Goal: Transaction & Acquisition: Purchase product/service

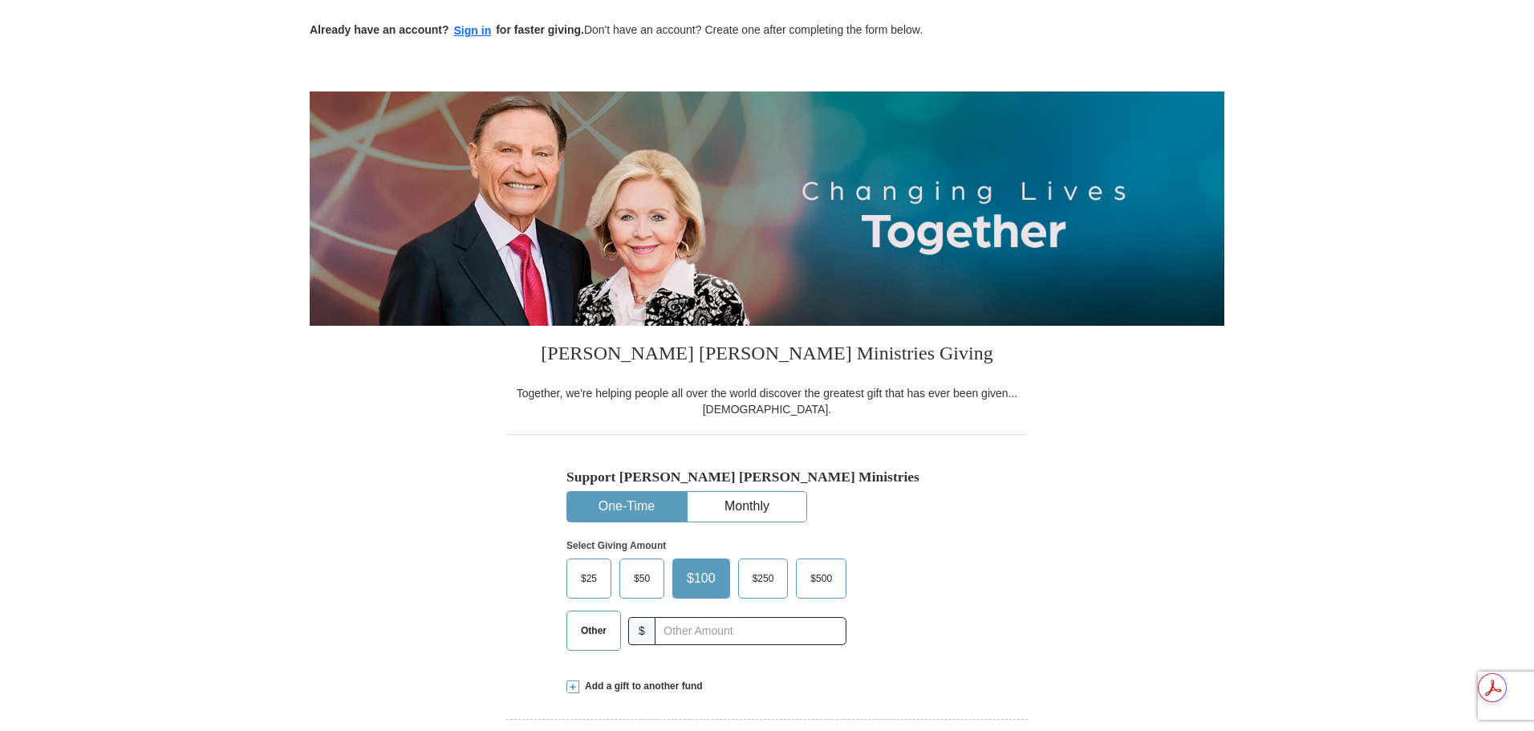
scroll to position [160, 0]
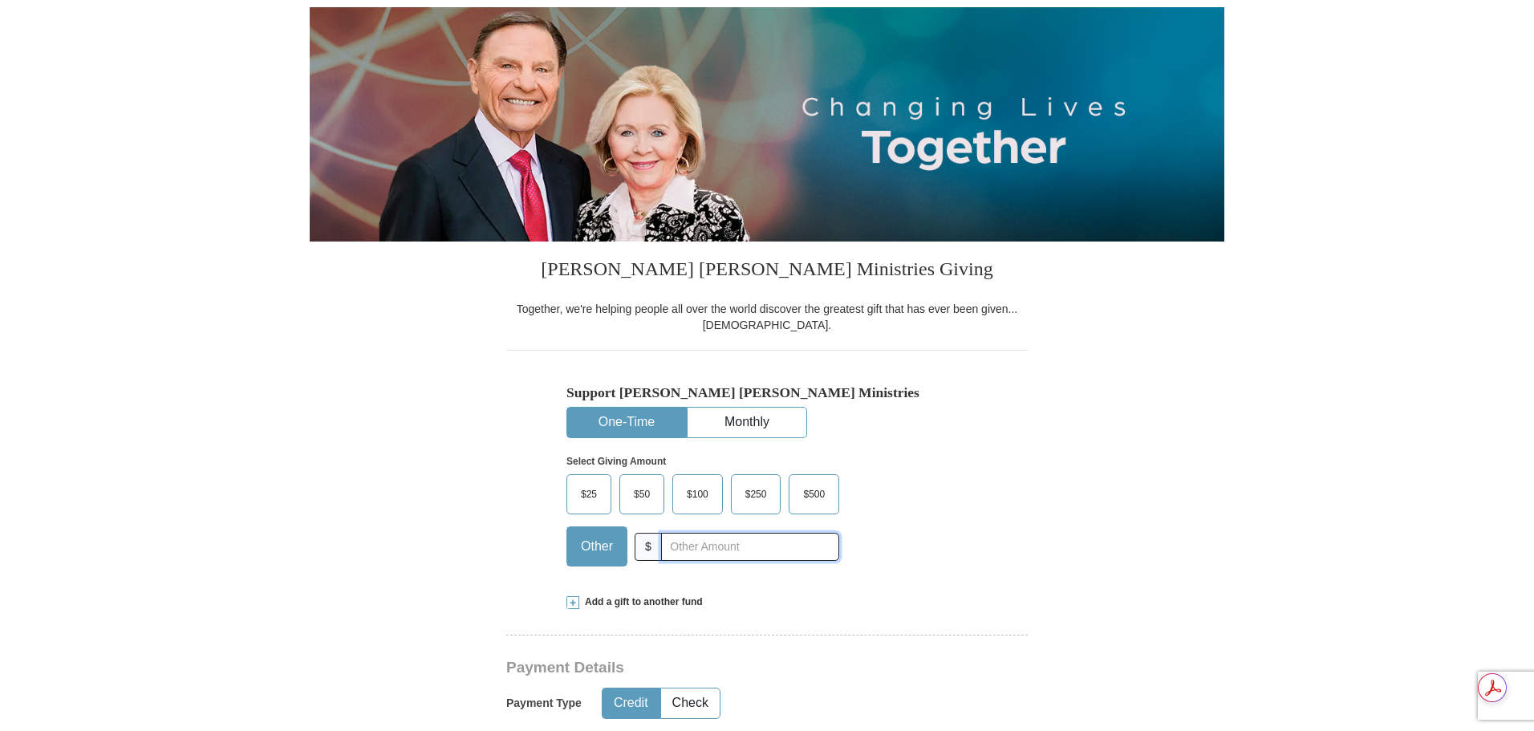
click at [685, 553] on input "text" at bounding box center [750, 547] width 178 height 28
type input "121.00"
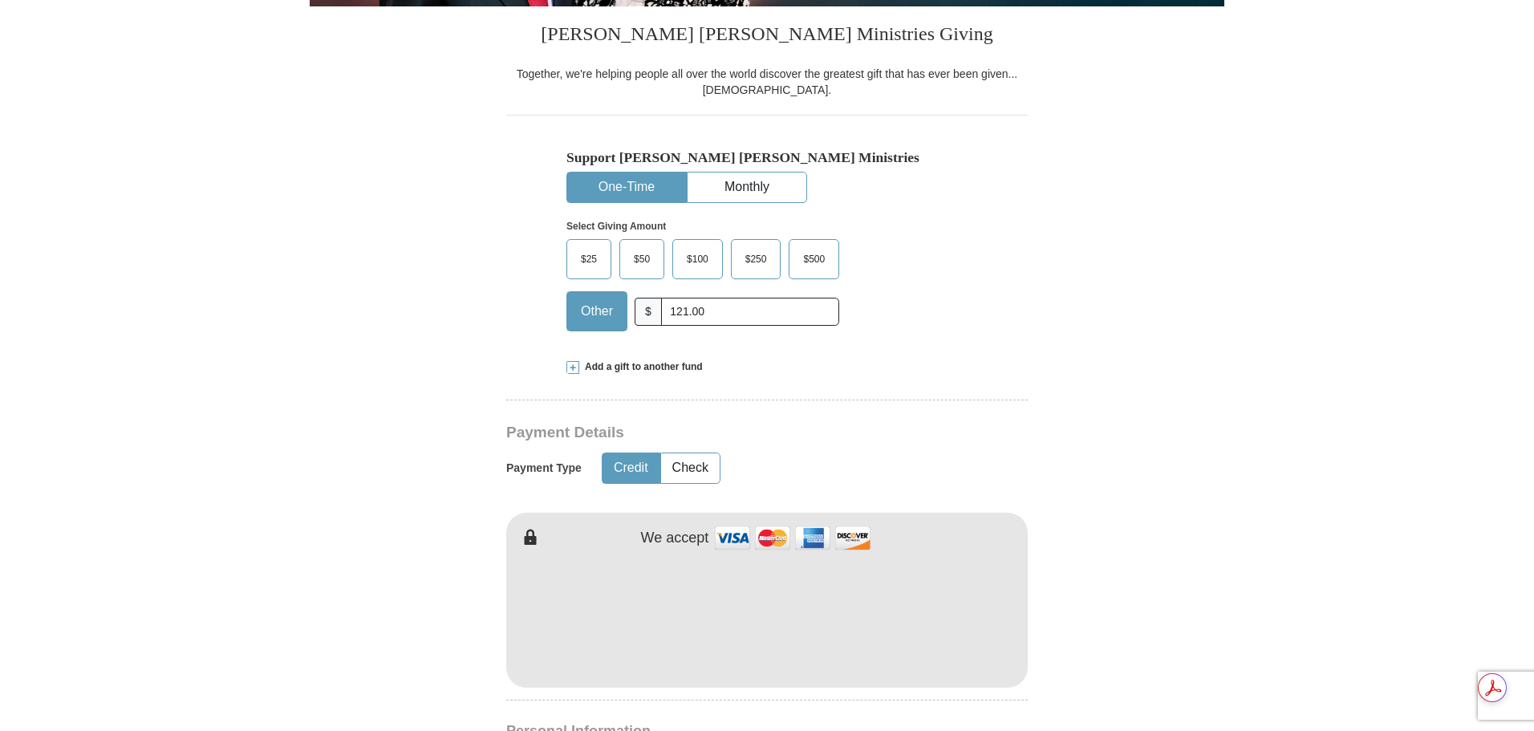
scroll to position [481, 0]
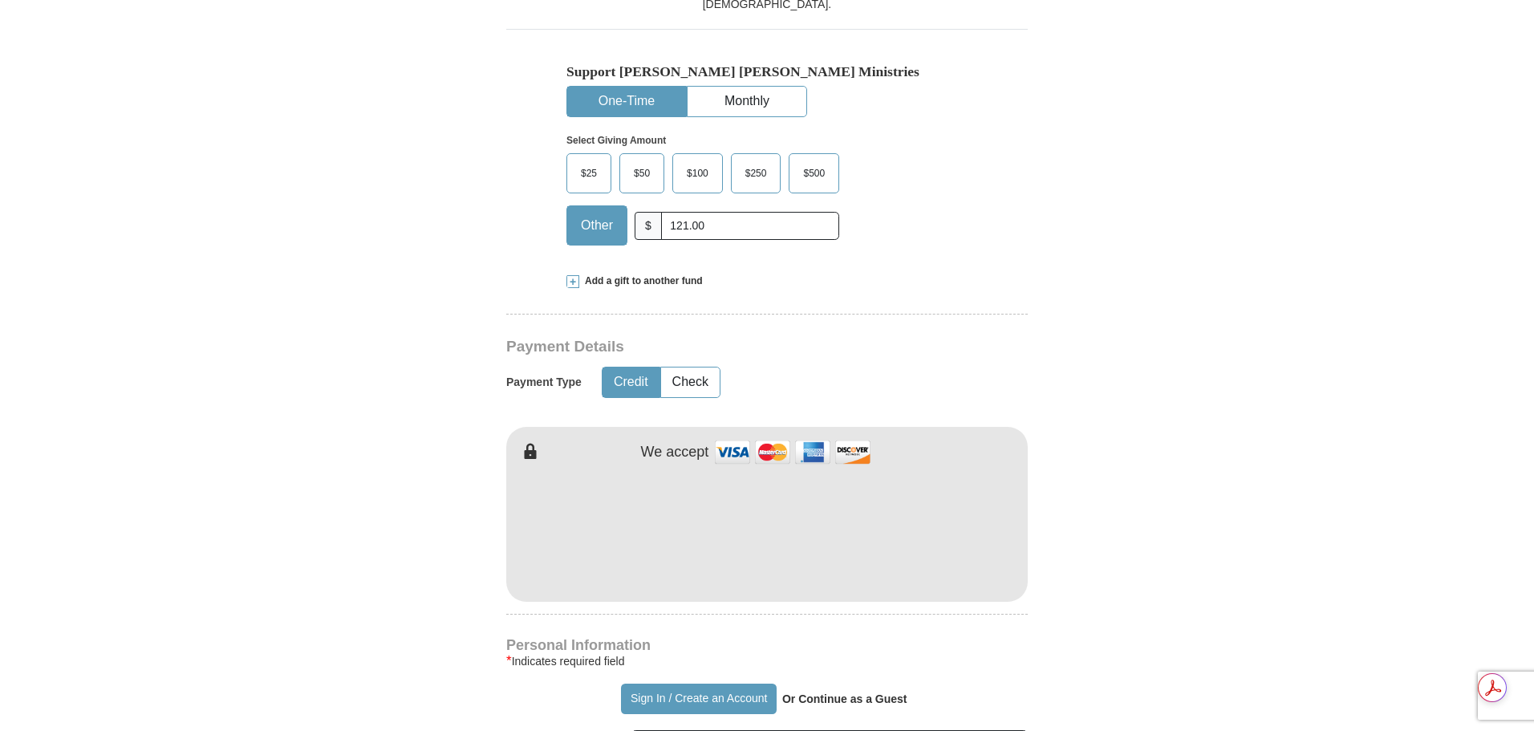
click at [639, 386] on button "Credit" at bounding box center [631, 383] width 57 height 30
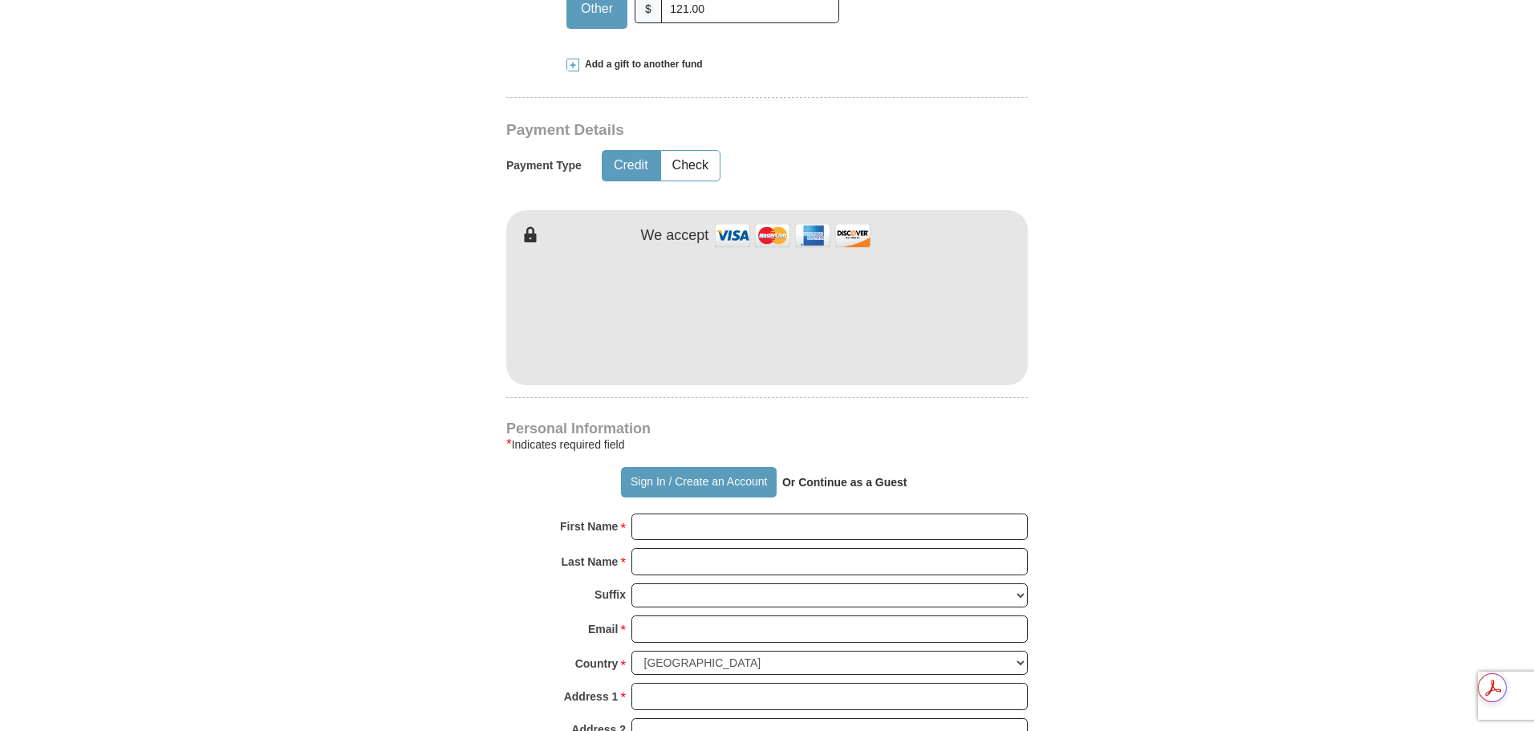
scroll to position [722, 0]
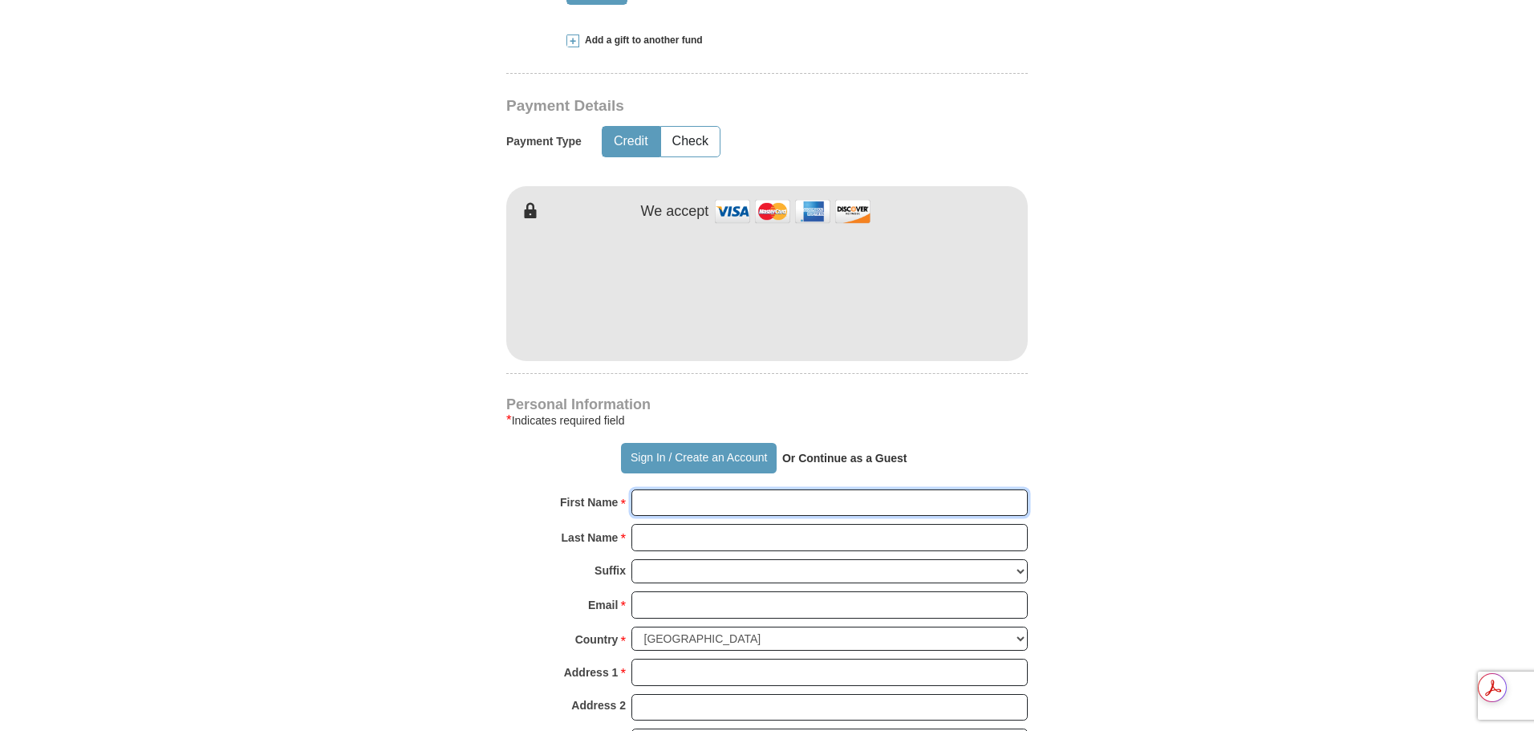
click at [699, 494] on input "First Name *" at bounding box center [830, 503] width 396 height 27
type input "[PERSON_NAME]"
click at [712, 602] on input "Email *" at bounding box center [830, 604] width 396 height 27
type input "[EMAIL_ADDRESS][DOMAIN_NAME]"
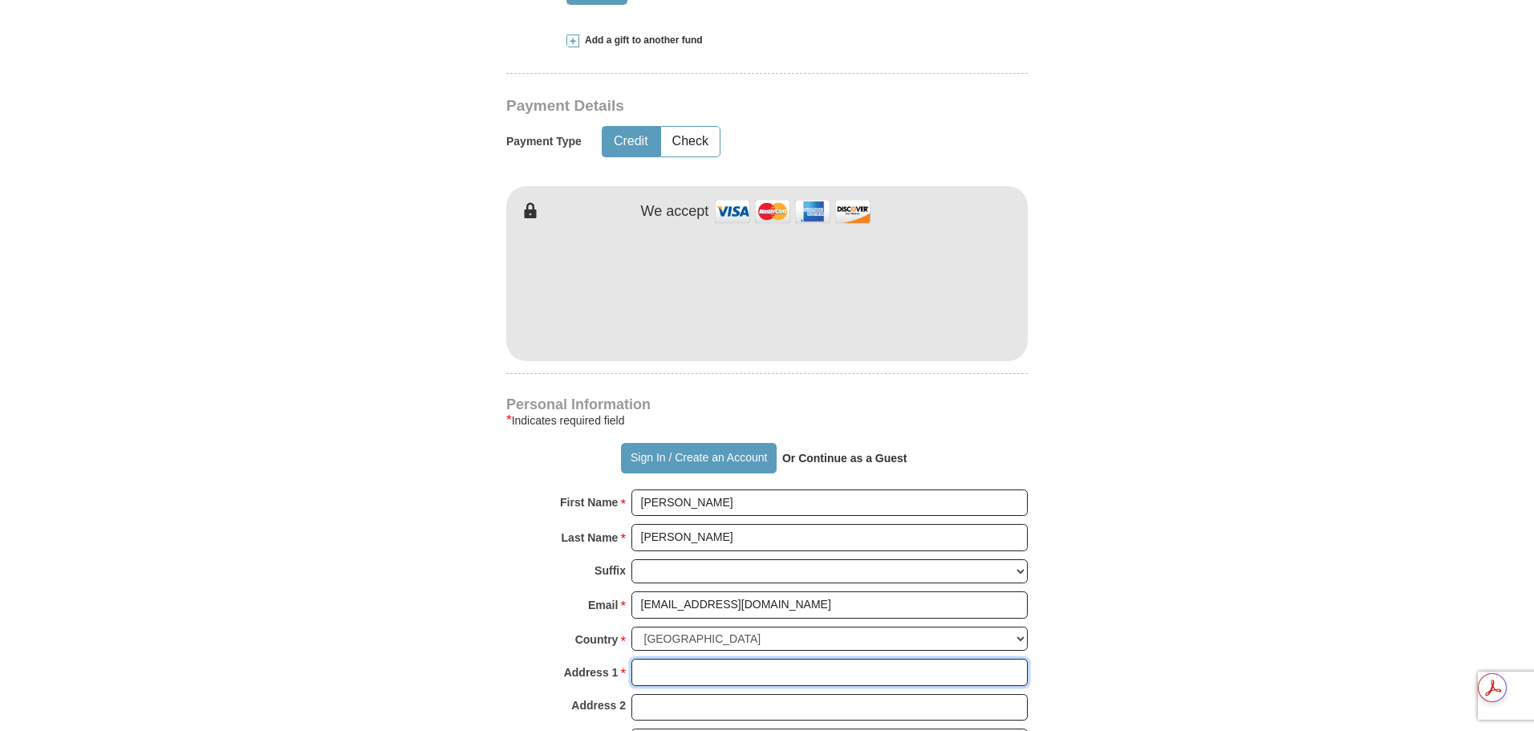
type input "[STREET_ADDRESS]"
type input "Monroe"
select select "NC"
type input "28110"
type input "3217956379"
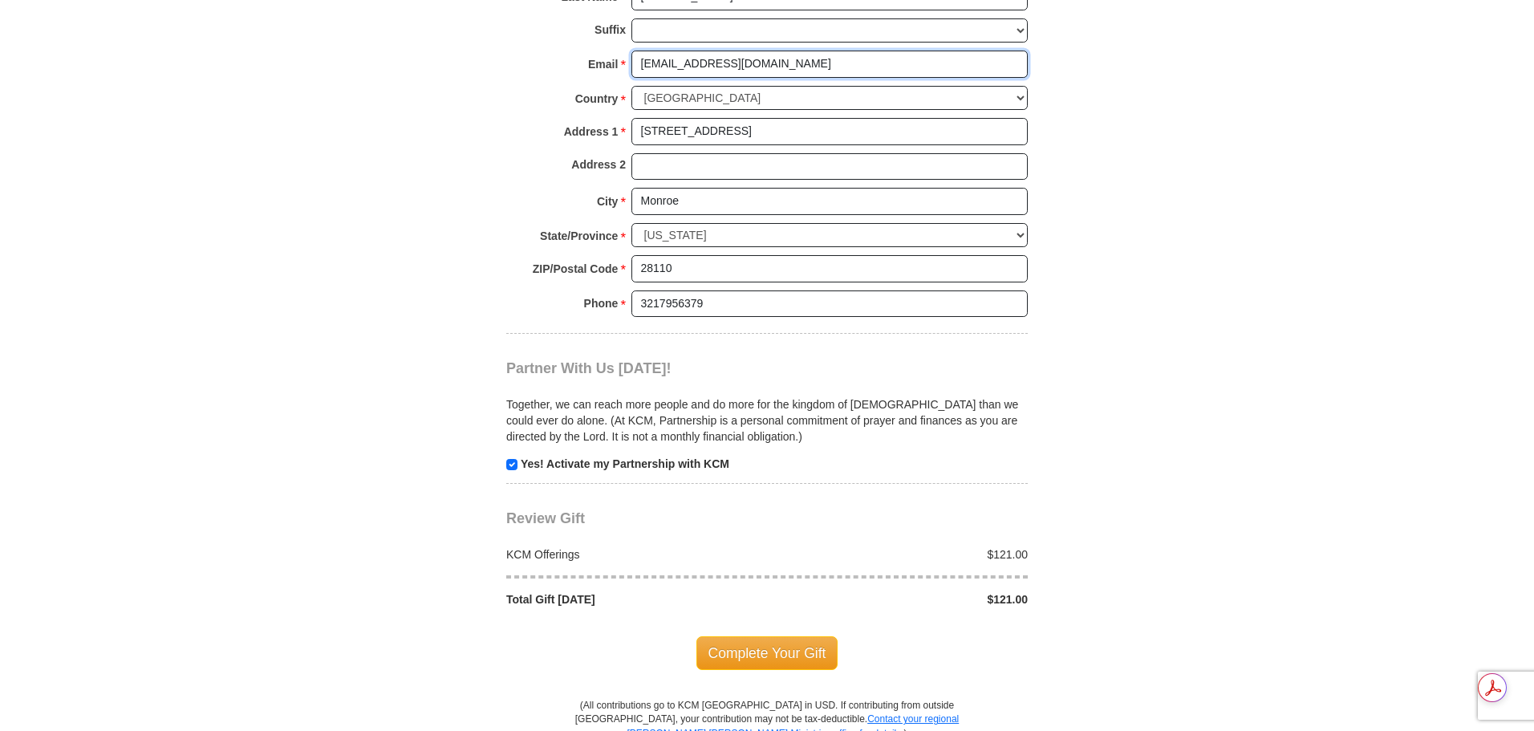
scroll to position [1284, 0]
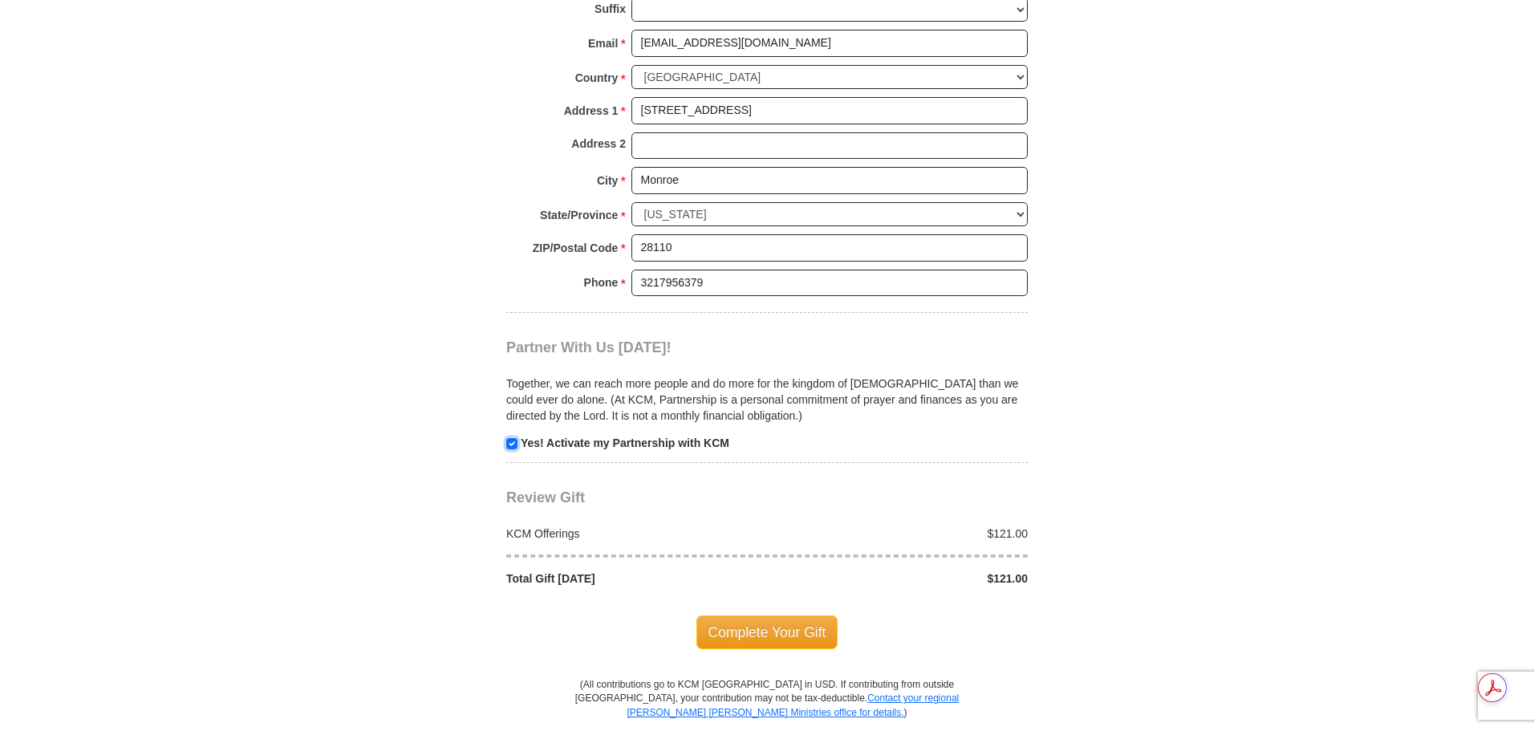
click at [513, 442] on input "checkbox" at bounding box center [511, 443] width 11 height 11
checkbox input "false"
click at [763, 628] on span "Complete Your Gift" at bounding box center [768, 632] width 142 height 34
click at [764, 633] on span "Complete Your Gift" at bounding box center [768, 632] width 142 height 34
